Goal: Information Seeking & Learning: Check status

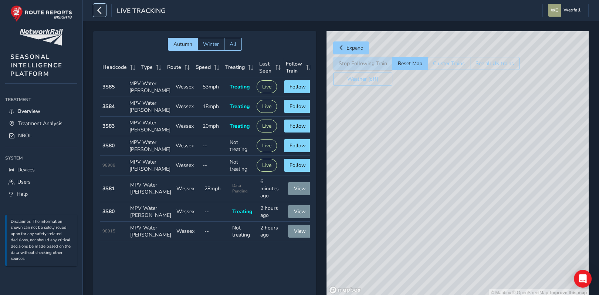
click at [99, 8] on icon "button" at bounding box center [100, 10] width 8 height 13
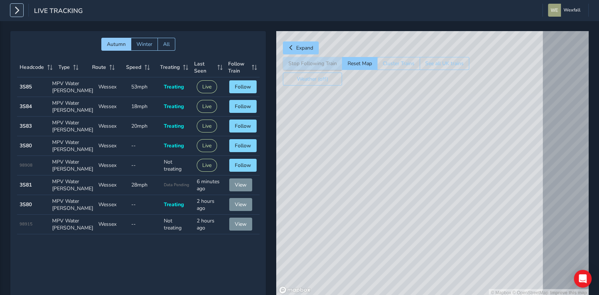
click at [20, 8] on icon "button" at bounding box center [17, 10] width 8 height 13
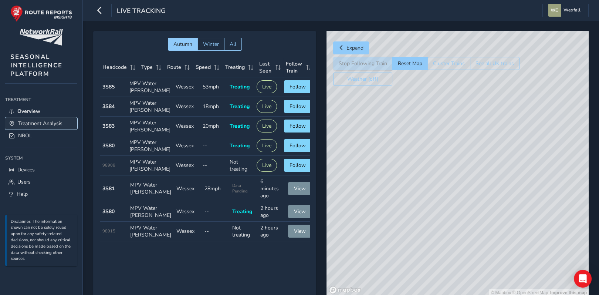
click at [48, 126] on span "Treatment Analysis" at bounding box center [40, 123] width 44 height 7
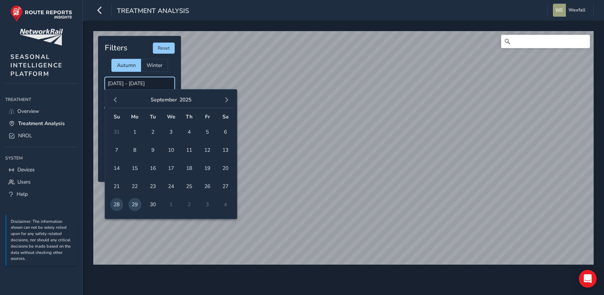
click at [138, 84] on input "[DATE] - [DATE]" at bounding box center [140, 83] width 70 height 13
click at [155, 85] on input "[DATE] - [DATE]" at bounding box center [140, 83] width 70 height 13
click at [222, 187] on span "27" at bounding box center [225, 186] width 13 height 13
click at [115, 204] on span "28" at bounding box center [116, 204] width 13 height 13
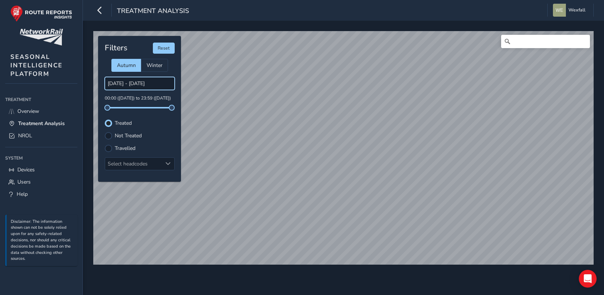
click at [155, 81] on input "[DATE] - [DATE]" at bounding box center [140, 83] width 70 height 13
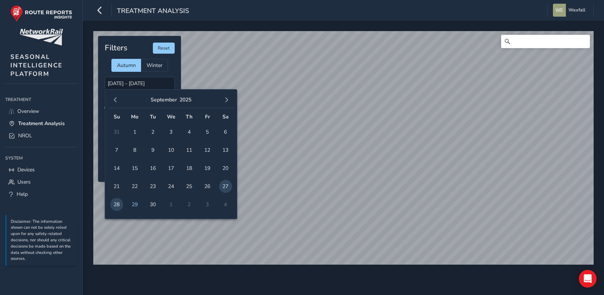
click at [119, 205] on span "28" at bounding box center [116, 204] width 13 height 13
click at [118, 205] on span "28" at bounding box center [116, 204] width 13 height 13
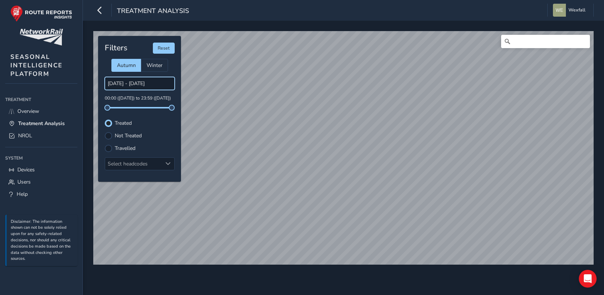
click at [157, 83] on input "[DATE] - [DATE]" at bounding box center [140, 83] width 70 height 13
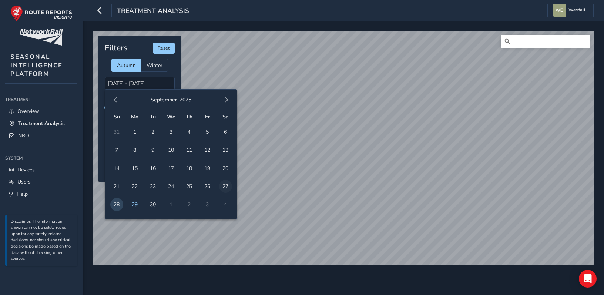
click at [225, 189] on span "27" at bounding box center [225, 186] width 13 height 13
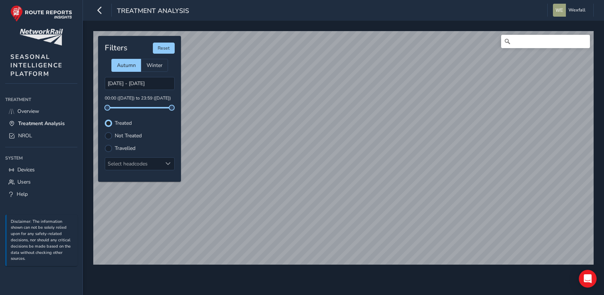
click at [364, 28] on div "© Mapbox © OpenStreetMap Improve this map Filters Reset Autumn Winter [DATE] - …" at bounding box center [343, 158] width 521 height 274
click at [355, 21] on div "© Mapbox © OpenStreetMap Improve this map Filters Reset Autumn Winter [DATE] - …" at bounding box center [343, 158] width 521 height 274
click at [154, 85] on input "[DATE] - [DATE]" at bounding box center [140, 83] width 70 height 13
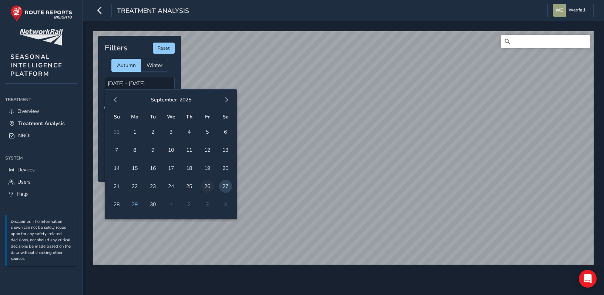
click at [208, 187] on span "26" at bounding box center [207, 186] width 13 height 13
click at [209, 186] on span "26" at bounding box center [207, 186] width 13 height 13
click at [135, 87] on input "[DATE] - [DATE]" at bounding box center [140, 83] width 70 height 13
click at [133, 202] on span "29" at bounding box center [134, 204] width 13 height 13
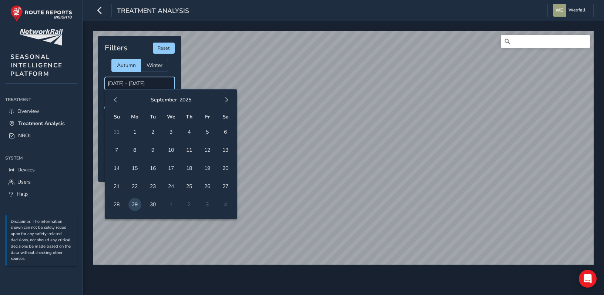
click at [142, 85] on input "[DATE] - [DATE]" at bounding box center [140, 83] width 70 height 13
click at [153, 203] on span "30" at bounding box center [152, 204] width 13 height 13
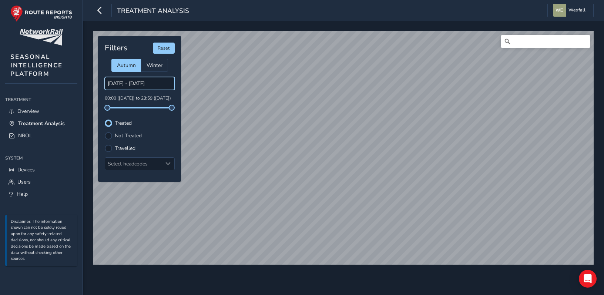
click at [152, 84] on input "[DATE] - [DATE]" at bounding box center [140, 83] width 70 height 13
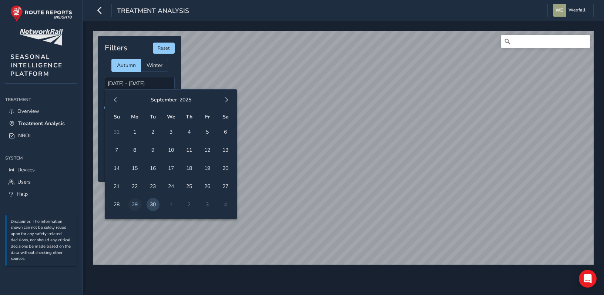
click at [139, 204] on span "29" at bounding box center [134, 204] width 13 height 13
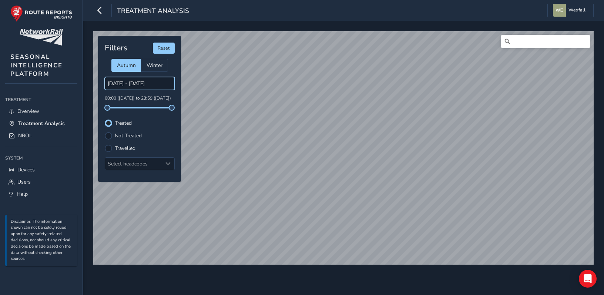
click at [156, 87] on input "[DATE] - [DATE]" at bounding box center [140, 83] width 70 height 13
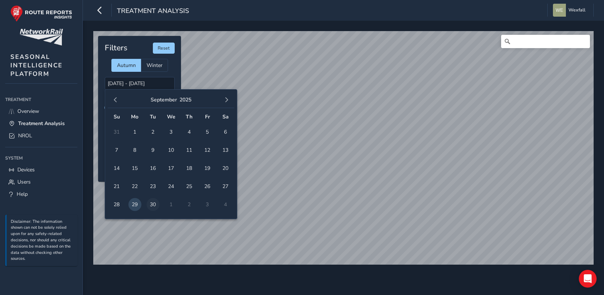
click at [149, 203] on span "30" at bounding box center [152, 204] width 13 height 13
click at [162, 83] on input "[DATE] - [DATE]" at bounding box center [140, 83] width 70 height 13
click at [136, 201] on span "29" at bounding box center [134, 204] width 13 height 13
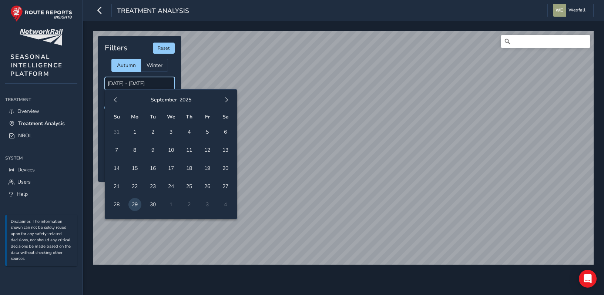
click at [167, 84] on input "[DATE] - [DATE]" at bounding box center [140, 83] width 70 height 13
click at [120, 205] on span "28" at bounding box center [116, 204] width 13 height 13
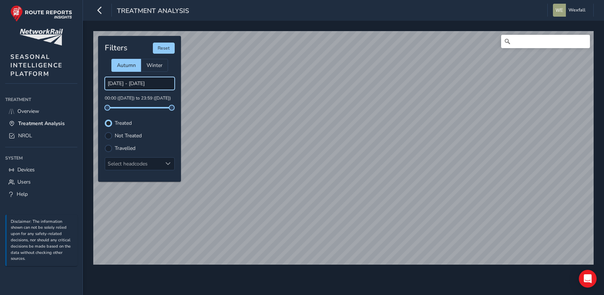
click at [145, 83] on input "[DATE] - [DATE]" at bounding box center [140, 83] width 70 height 13
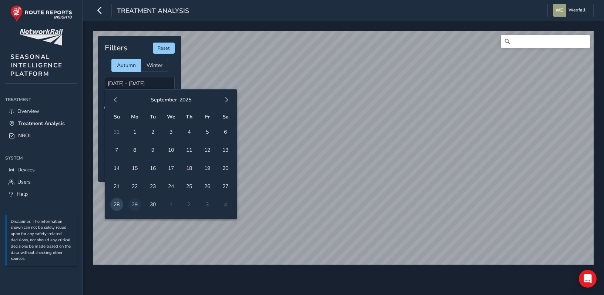
click at [139, 202] on span "29" at bounding box center [134, 204] width 13 height 13
click at [138, 202] on span "29" at bounding box center [134, 204] width 13 height 13
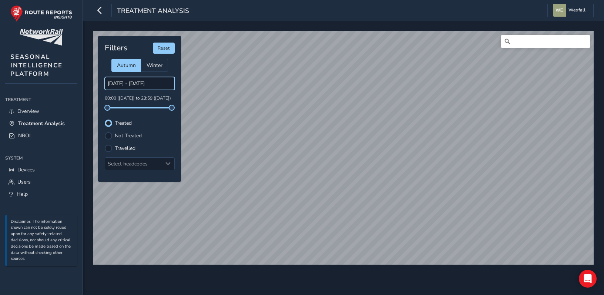
click at [155, 84] on input "[DATE] - [DATE]" at bounding box center [140, 83] width 70 height 13
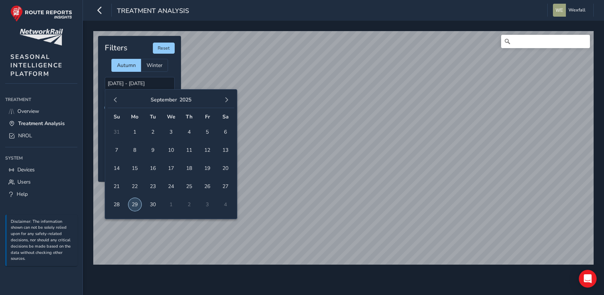
click at [136, 202] on span "29" at bounding box center [134, 204] width 13 height 13
click at [118, 204] on span "28" at bounding box center [116, 204] width 13 height 13
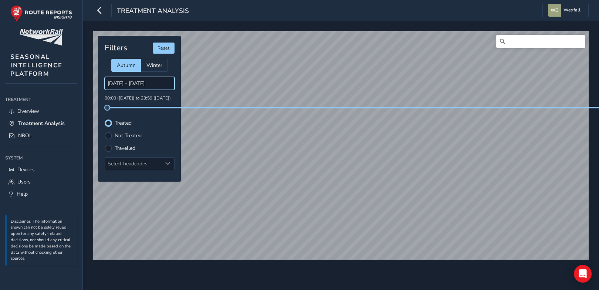
click at [146, 85] on input "[DATE] - [DATE]" at bounding box center [140, 83] width 70 height 13
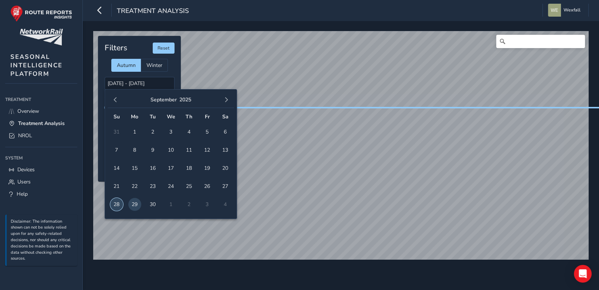
click at [119, 206] on span "28" at bounding box center [116, 204] width 13 height 13
click at [138, 206] on span "29" at bounding box center [134, 204] width 13 height 13
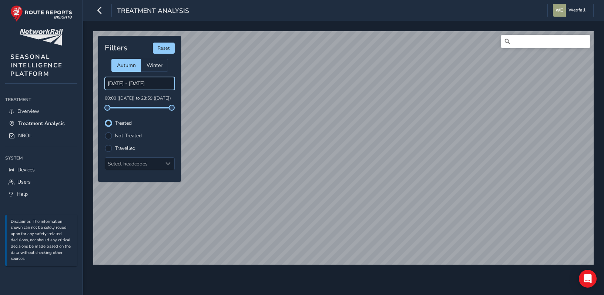
click at [138, 83] on input "[DATE] - [DATE]" at bounding box center [140, 83] width 70 height 13
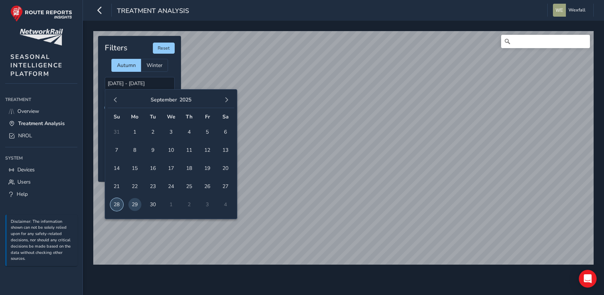
click at [118, 200] on span "28" at bounding box center [116, 204] width 13 height 13
click at [152, 203] on span "30" at bounding box center [152, 204] width 13 height 13
type input "[DATE] - [DATE]"
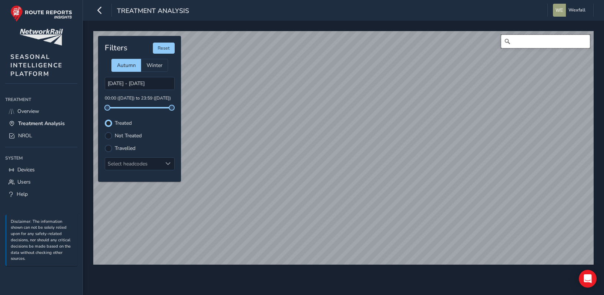
click at [536, 41] on input "Search" at bounding box center [545, 41] width 89 height 13
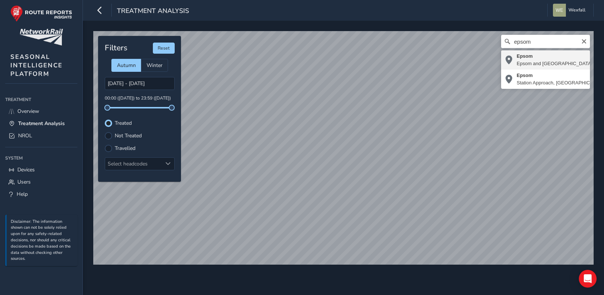
type input "Epsom, Epsom and [GEOGRAPHIC_DATA], [GEOGRAPHIC_DATA], [GEOGRAPHIC_DATA], [GEOG…"
